Goal: Task Accomplishment & Management: Use online tool/utility

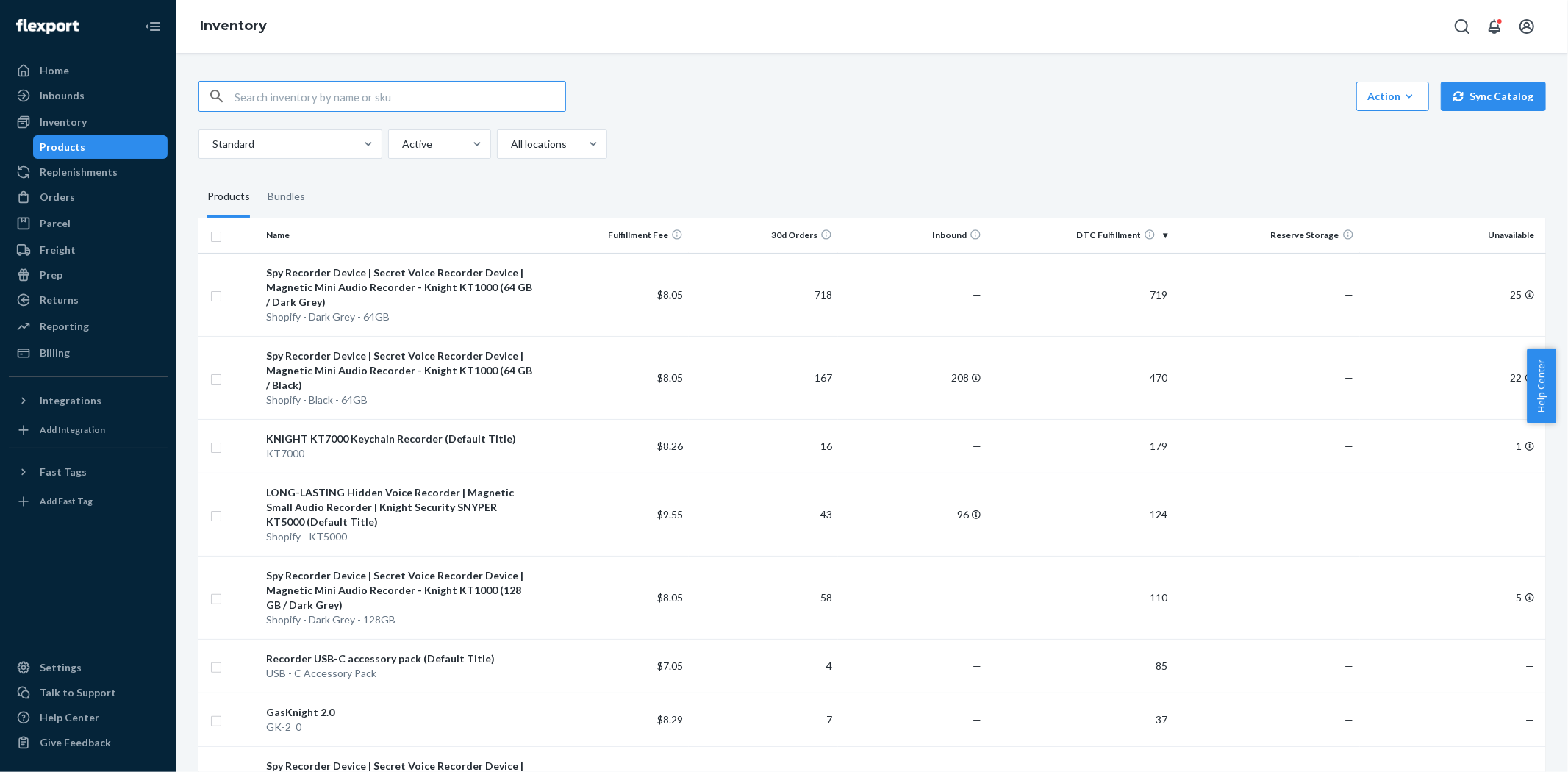
click at [826, 122] on div "Action Create product Create bundle Bulk create products Bulk update products B…" at bounding box center [872, 120] width 1348 height 78
click at [334, 91] on input "text" at bounding box center [400, 96] width 331 height 29
type input "co2"
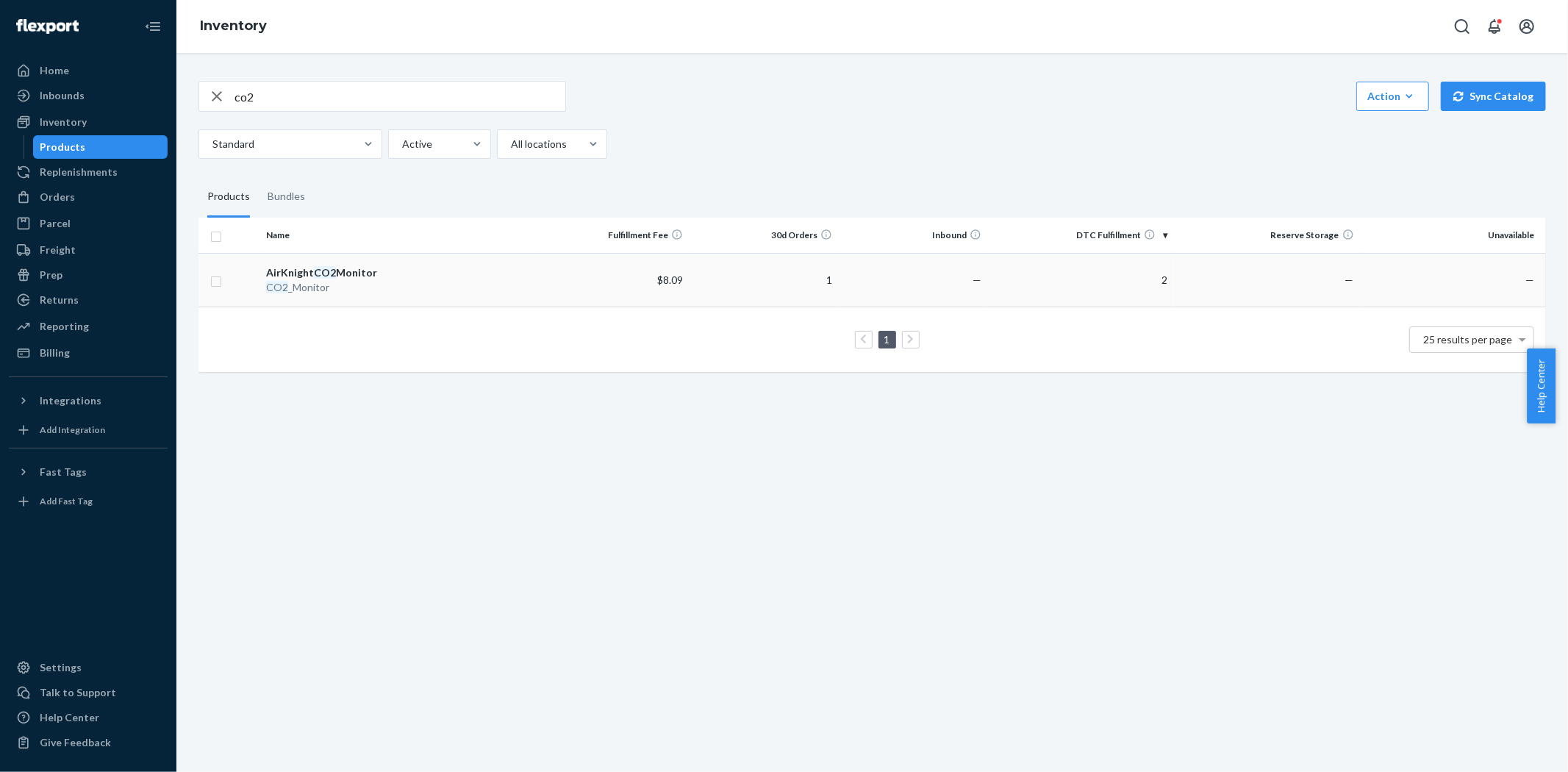
click at [291, 283] on div "CO2 _Monitor" at bounding box center [400, 287] width 267 height 14
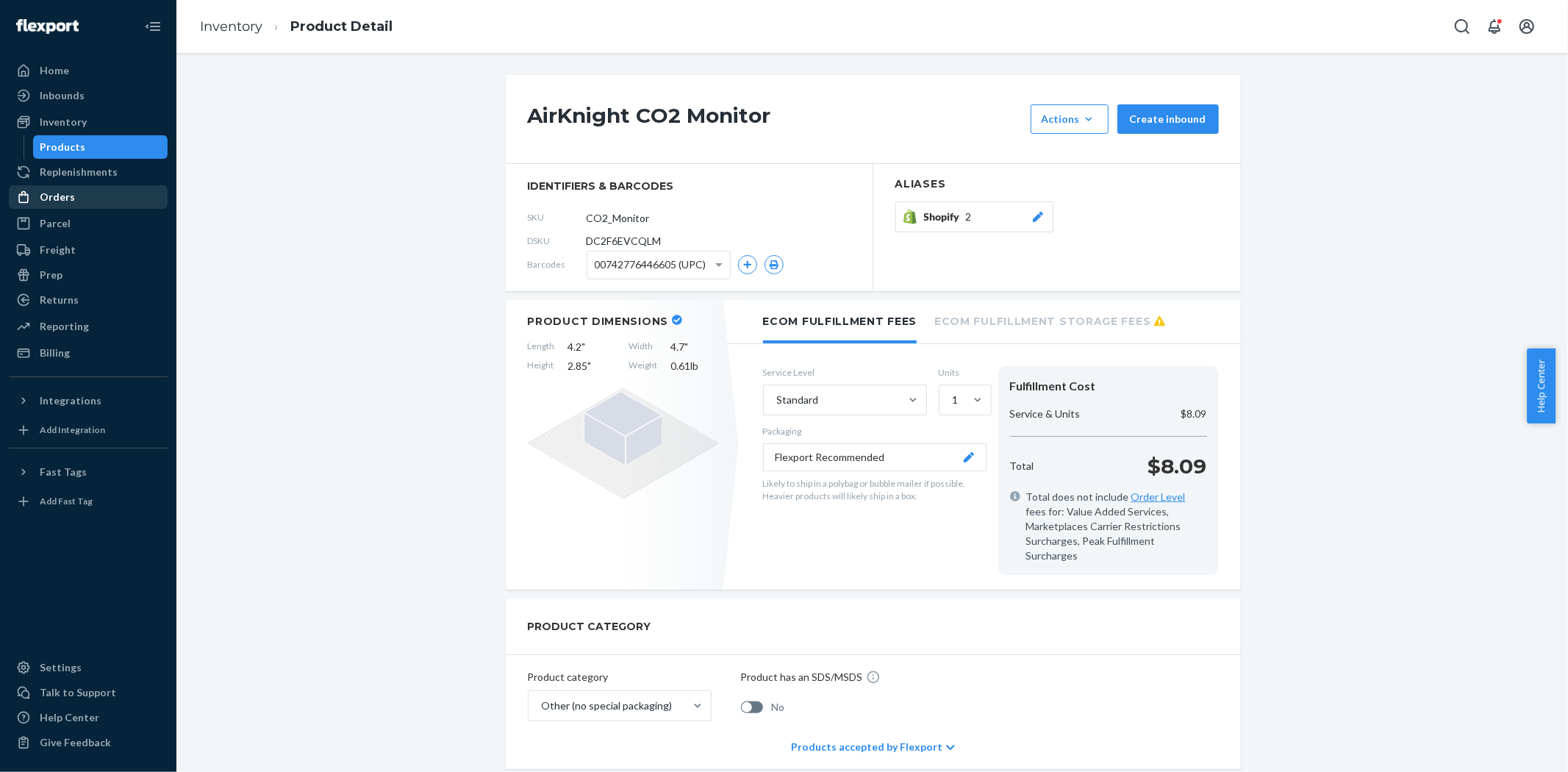
click at [72, 198] on div "Orders" at bounding box center [88, 197] width 156 height 21
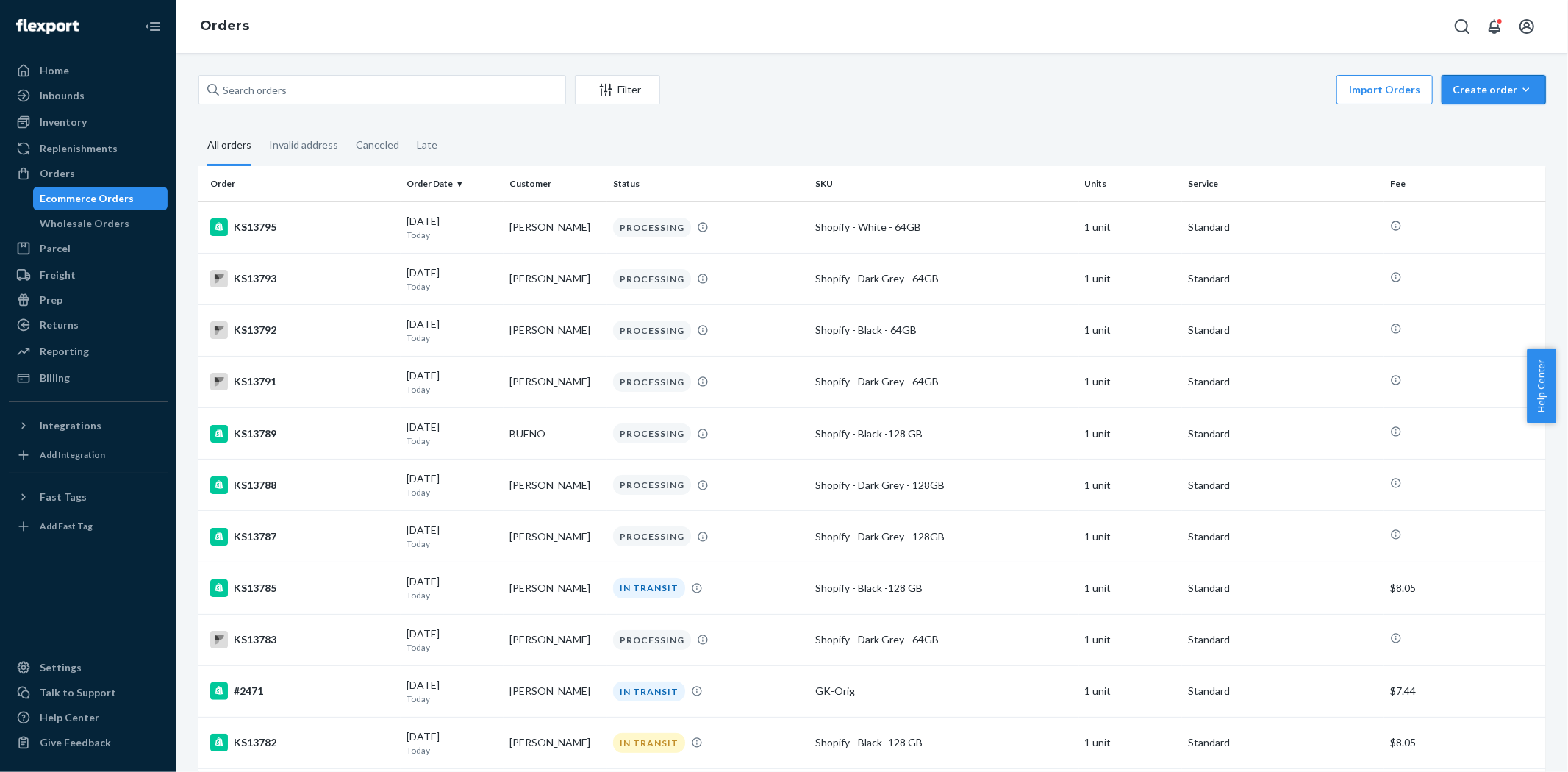
click at [1498, 94] on div "Create order" at bounding box center [1493, 89] width 82 height 14
click at [1503, 151] on span "Removal order" at bounding box center [1502, 156] width 92 height 10
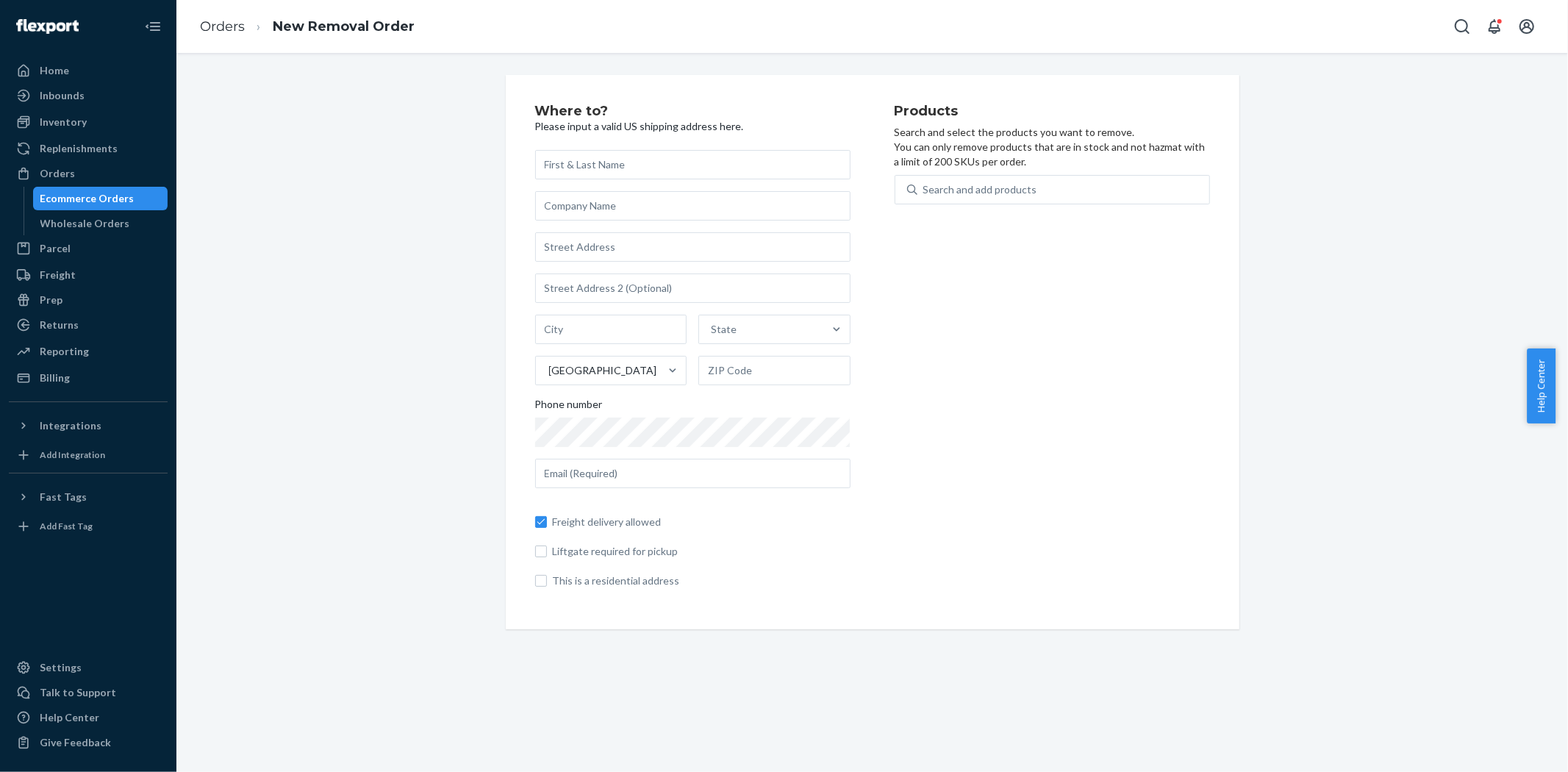
click at [609, 172] on input "text" at bounding box center [692, 164] width 315 height 29
click at [60, 201] on div "Ecommerce Orders" at bounding box center [88, 198] width 94 height 14
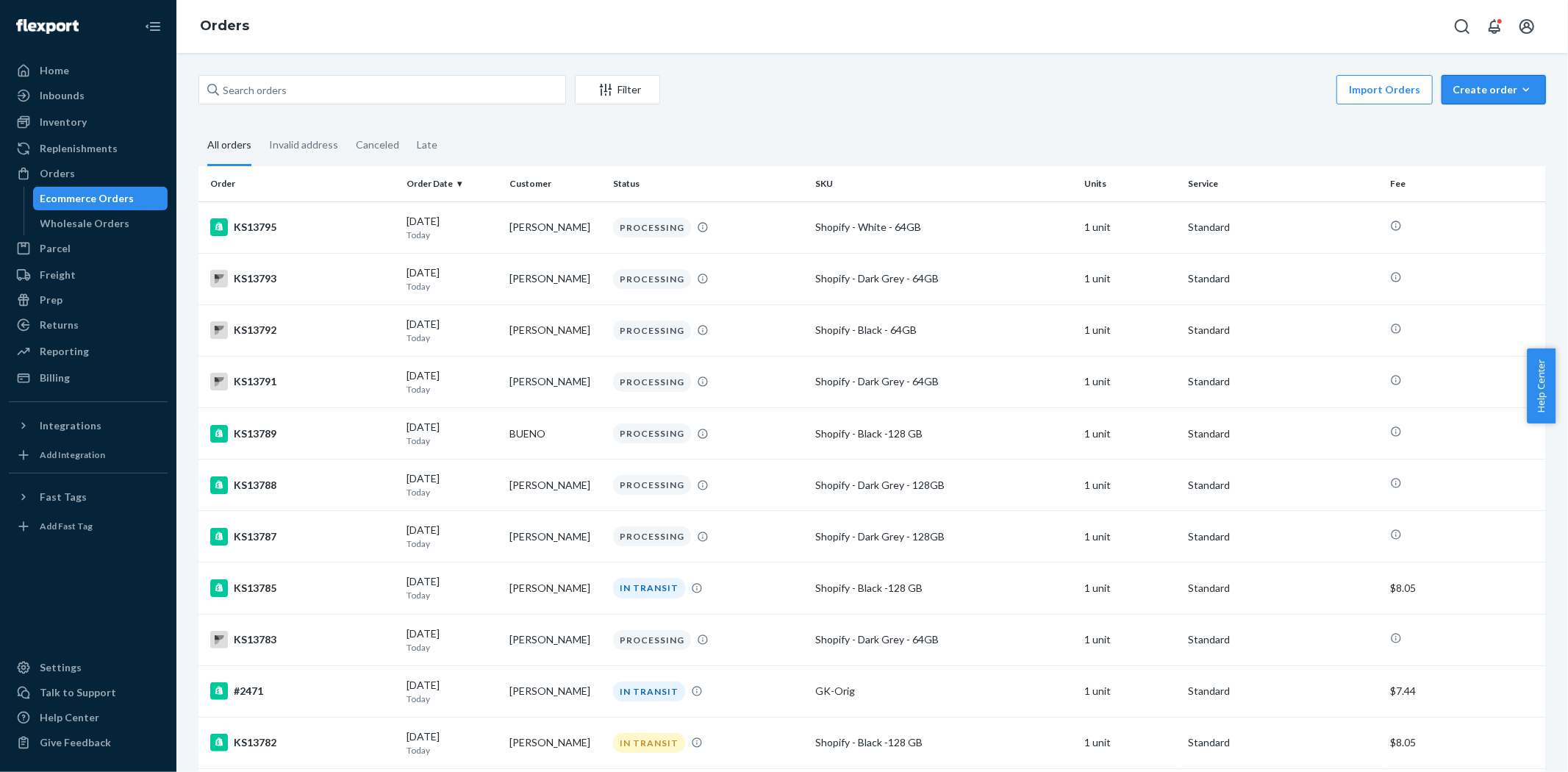
click at [1519, 85] on icon "button" at bounding box center [1526, 89] width 14 height 14
click at [1508, 153] on span "Removal order" at bounding box center [1502, 156] width 92 height 10
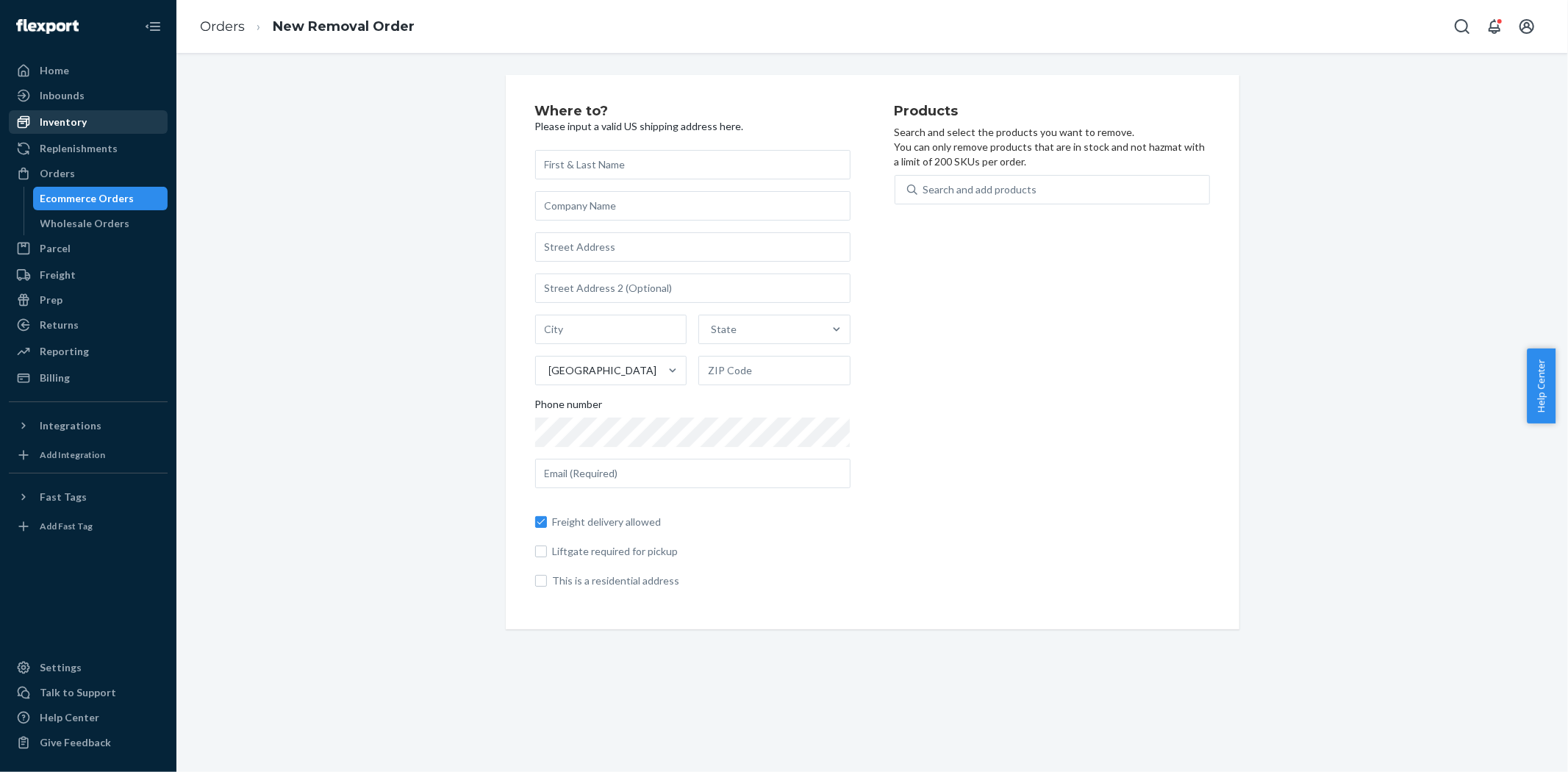
click at [76, 123] on div "Inventory" at bounding box center [63, 122] width 47 height 14
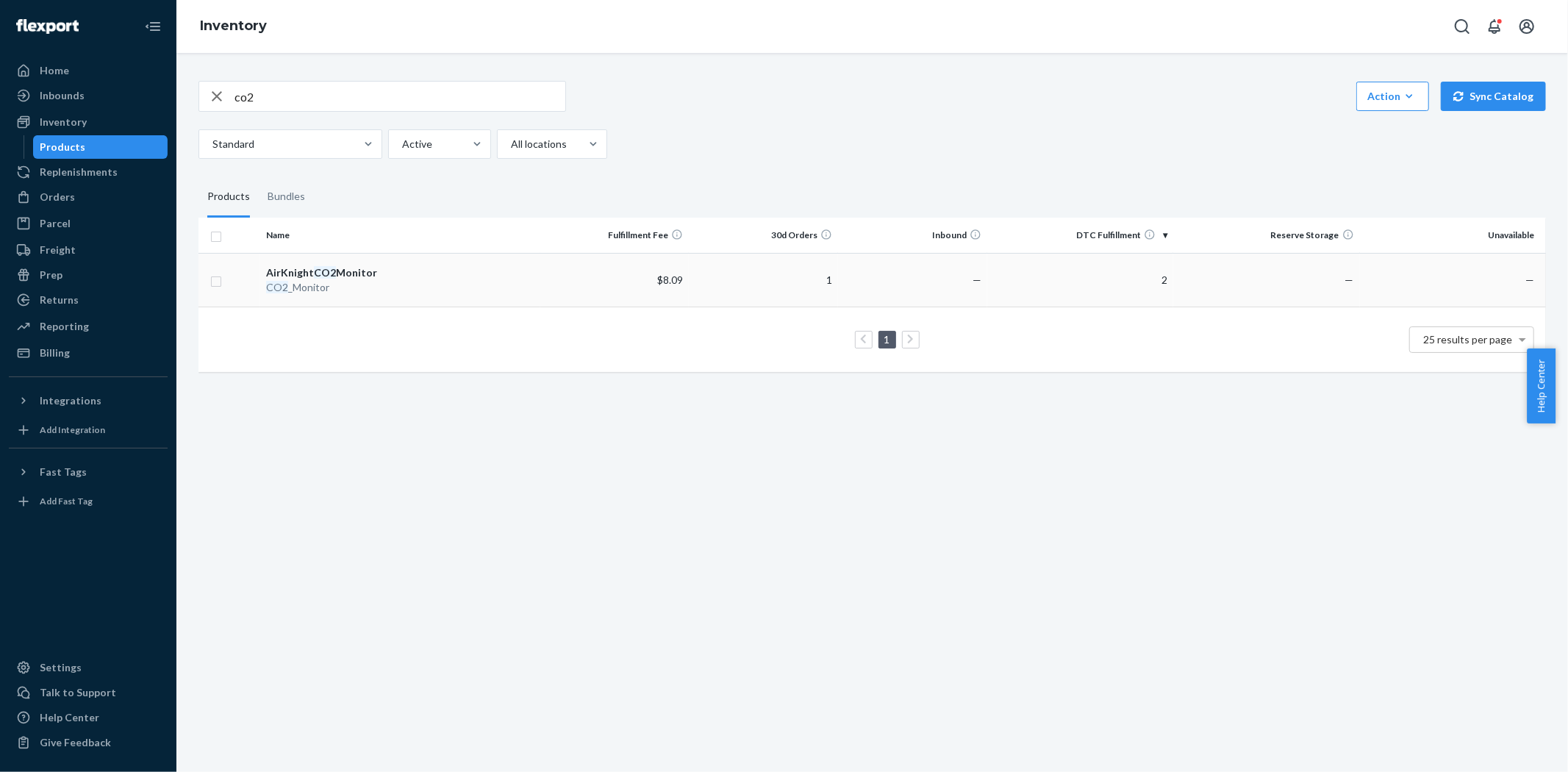
click at [1525, 276] on span "—" at bounding box center [1529, 280] width 9 height 13
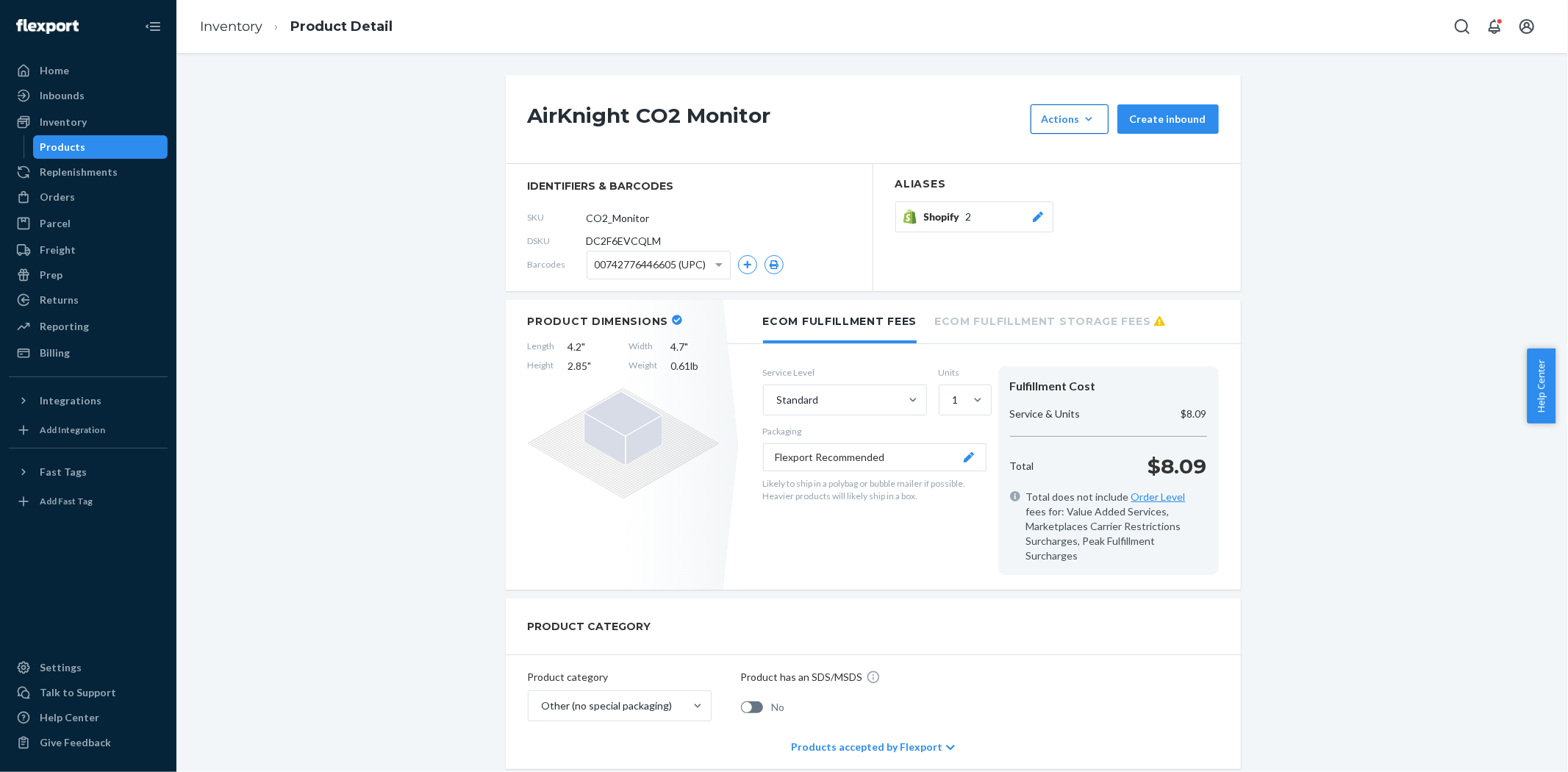
click at [1090, 118] on icon "button" at bounding box center [1088, 119] width 14 height 14
click at [1090, 187] on span "Request removal" at bounding box center [1091, 185] width 92 height 10
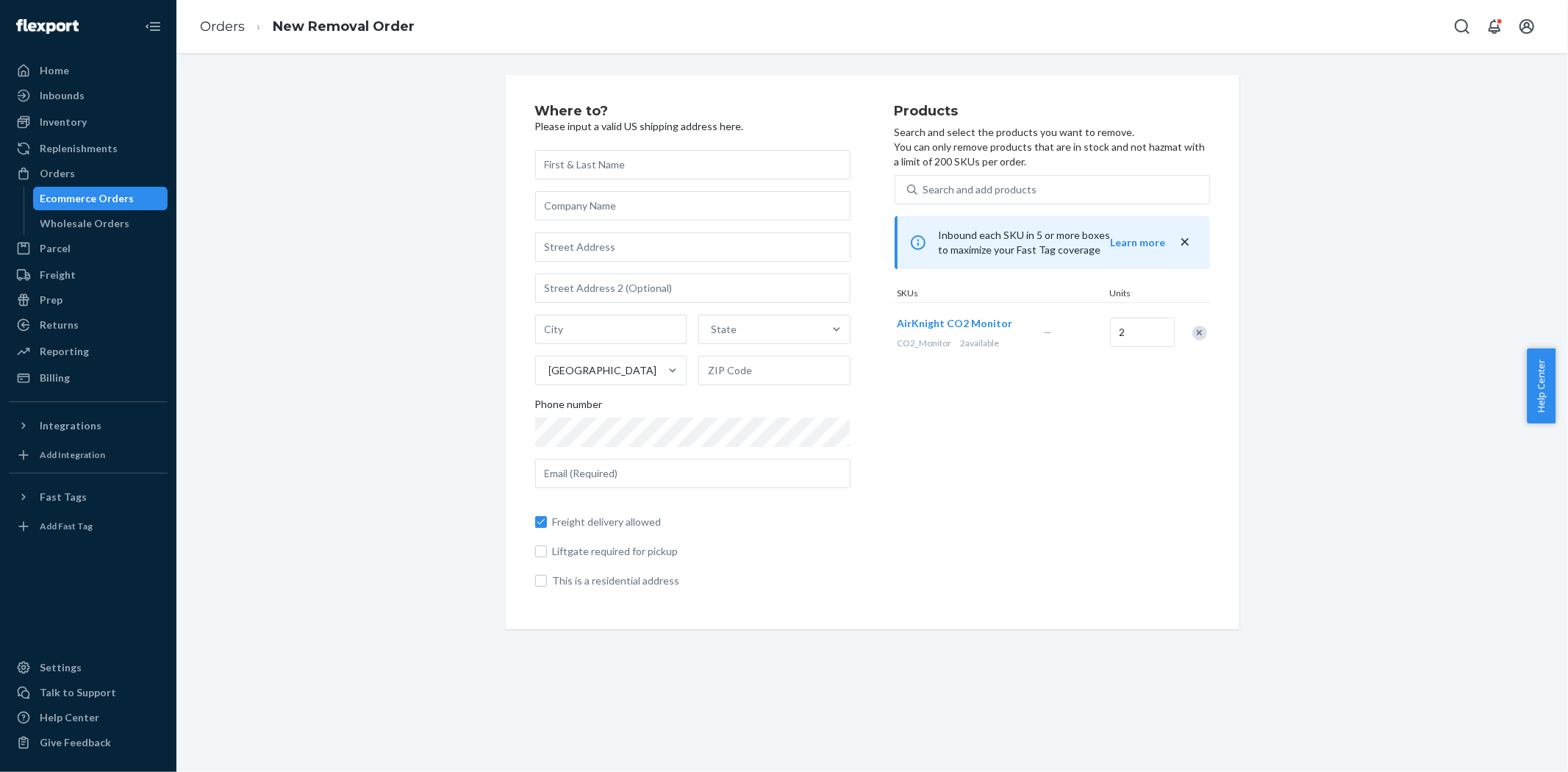
click at [387, 341] on div "Where to? Please input a valid US shipping address here. State United States Ph…" at bounding box center [872, 352] width 1369 height 554
drag, startPoint x: 599, startPoint y: 162, endPoint x: 563, endPoint y: 193, distance: 47.5
click at [599, 160] on input "text" at bounding box center [692, 164] width 315 height 29
click at [397, 280] on div "Where to? Please input a valid US shipping address here. State United States Ph…" at bounding box center [872, 352] width 1369 height 554
click at [370, 333] on div "Where to? Please input a valid US shipping address here. State United States Ph…" at bounding box center [872, 352] width 1369 height 554
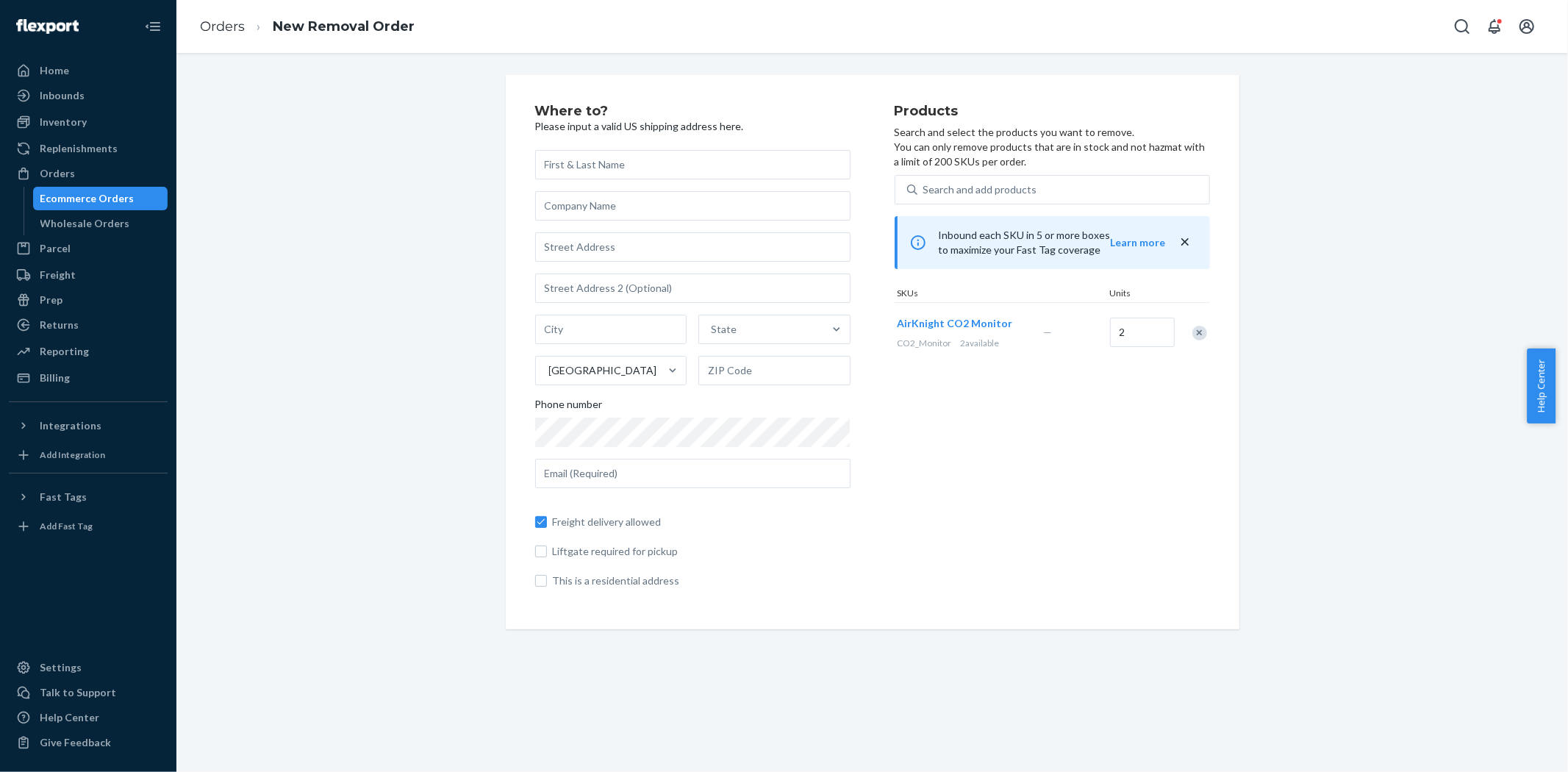
click at [1109, 458] on div "Products Search and select the products you want to remove. You can only remove…" at bounding box center [1052, 352] width 315 height 495
